Goal: Communication & Community: Ask a question

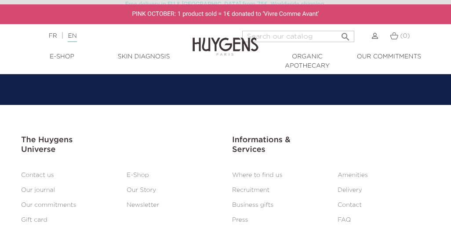
scroll to position [3523, 0]
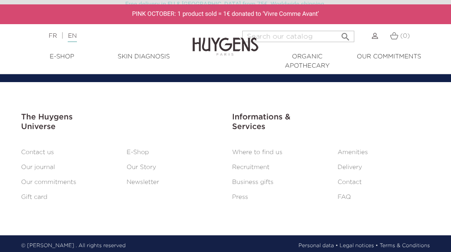
click at [349, 179] on link "Contact" at bounding box center [350, 182] width 24 height 6
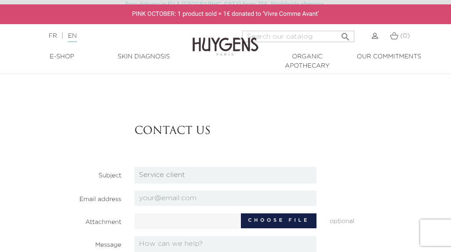
scroll to position [88, 0]
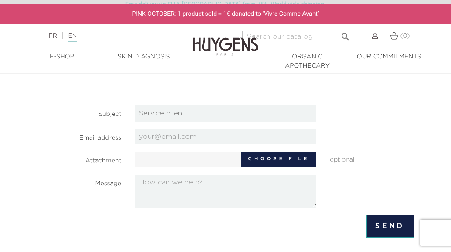
click at [158, 114] on select "HQ Job applications Partnerships Press Relations Retail Job Applications Servic…" at bounding box center [225, 113] width 182 height 17
select select "4"
click at [134, 105] on select "HQ Job applications Partnerships Press Relations Retail Job Applications Servic…" at bounding box center [225, 113] width 182 height 17
click at [161, 138] on input "email" at bounding box center [225, 136] width 182 height 15
type input "[EMAIL_ADDRESS][DOMAIN_NAME]"
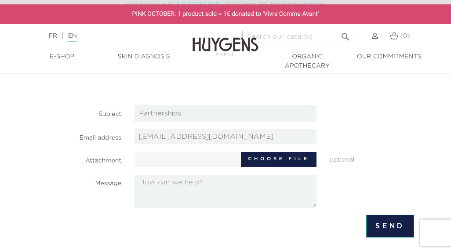
click at [158, 191] on textarea at bounding box center [225, 191] width 182 height 33
click at [406, 104] on section "Contact us Subject HQ Job applications Partnerships Press Relations Retail Job …" at bounding box center [225, 125] width 377 height 166
paste textarea "Dear Valued Partner, I hope this message finds you well. We're excited to invit…"
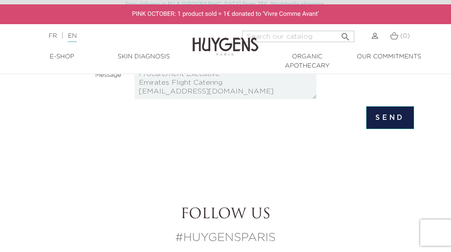
scroll to position [220, 0]
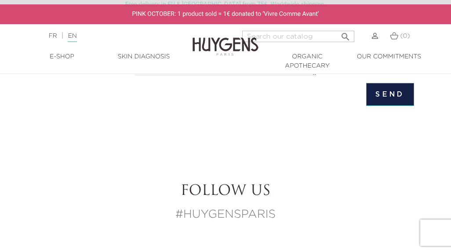
type textarea "Dear Valued Partner, I hope this message finds you well. We're excited to invit…"
click at [388, 92] on input "Send" at bounding box center [390, 94] width 48 height 23
